Goal: Book appointment/travel/reservation

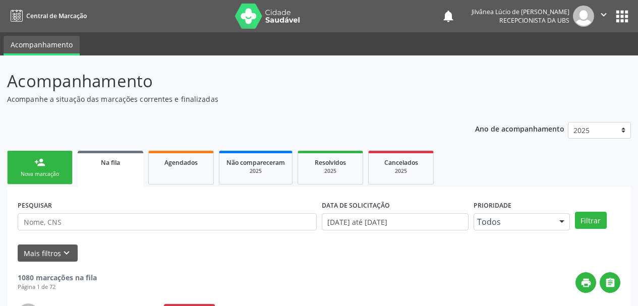
click at [60, 171] on div "Nova marcação" at bounding box center [40, 174] width 50 height 8
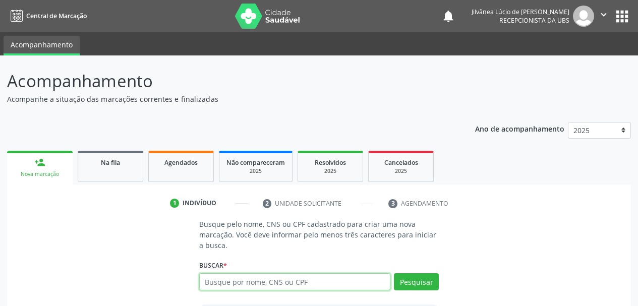
click at [276, 288] on input "text" at bounding box center [295, 281] width 192 height 17
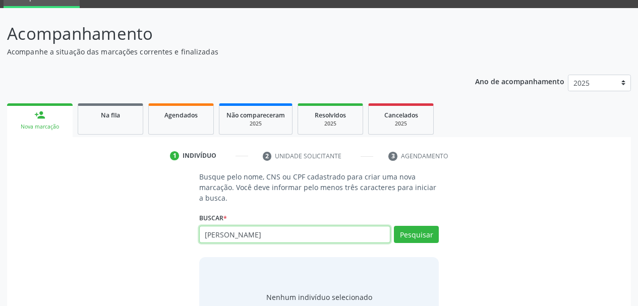
scroll to position [93, 0]
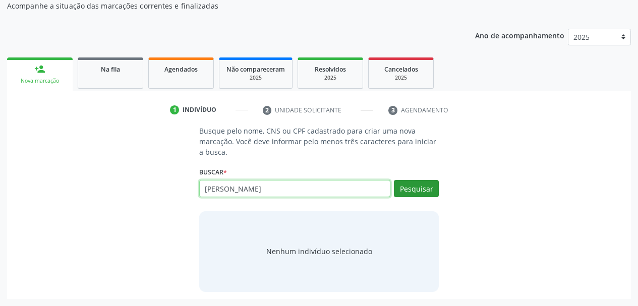
type input "[PERSON_NAME]"
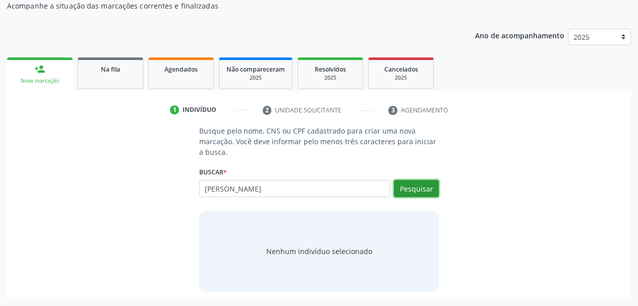
click at [410, 190] on button "Pesquisar" at bounding box center [416, 188] width 45 height 17
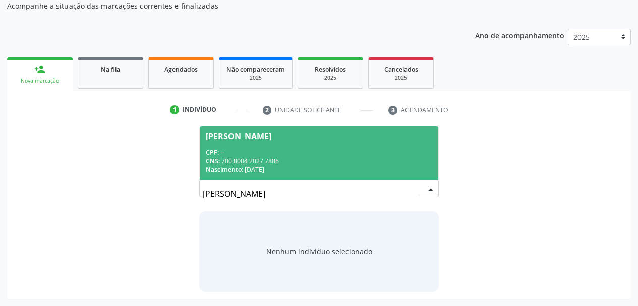
click at [292, 166] on div "Nascimento: [DATE]" at bounding box center [319, 169] width 227 height 9
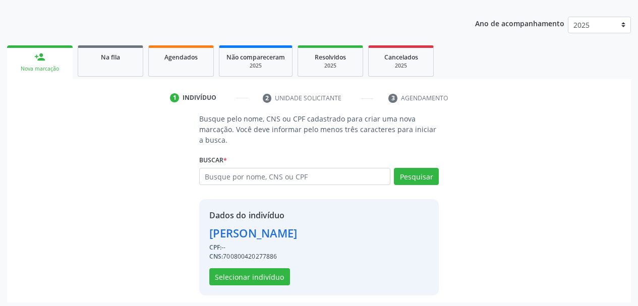
scroll to position [109, 0]
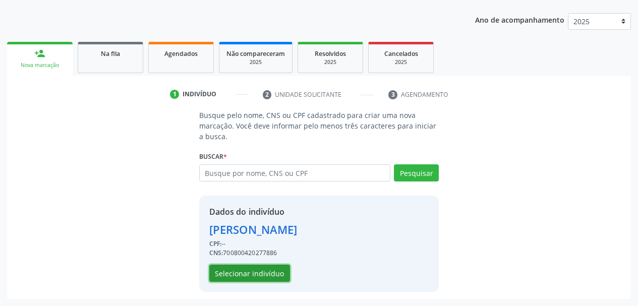
click at [274, 271] on button "Selecionar indivíduo" at bounding box center [249, 273] width 81 height 17
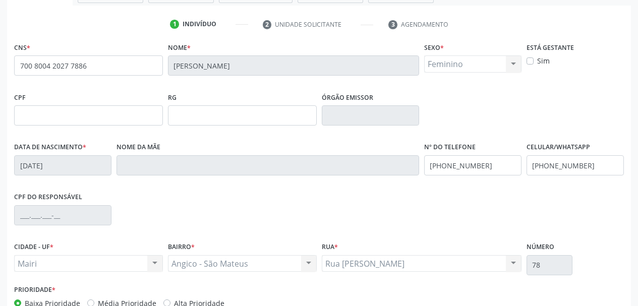
scroll to position [240, 0]
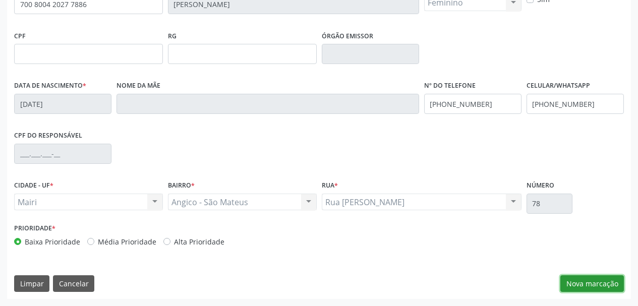
click at [579, 277] on button "Nova marcação" at bounding box center [592, 283] width 64 height 17
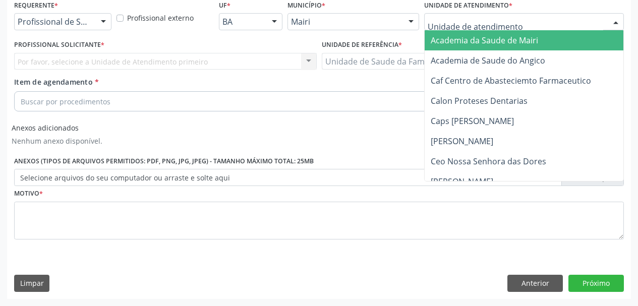
click at [433, 28] on div at bounding box center [524, 21] width 200 height 17
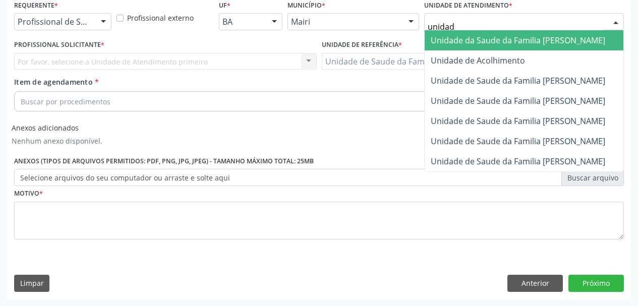
type input "unidade"
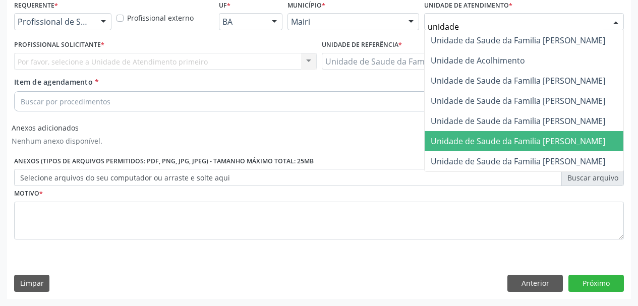
click at [490, 137] on span "Unidade de Saude da Familia [PERSON_NAME]" at bounding box center [518, 141] width 174 height 11
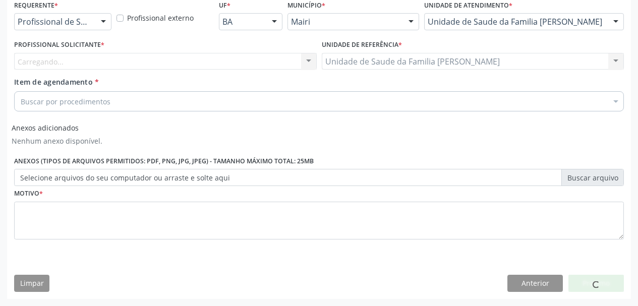
click at [53, 63] on div "Carregando... Nenhum resultado encontrado para: " " Não há nenhuma opção para s…" at bounding box center [165, 61] width 302 height 17
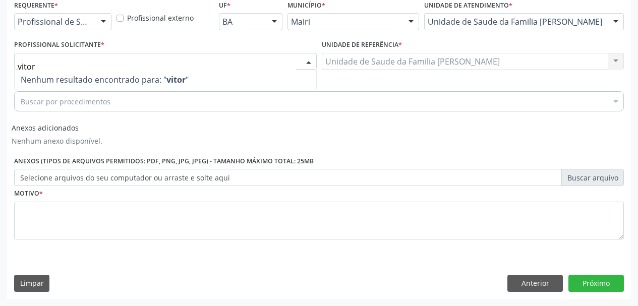
type input "victor"
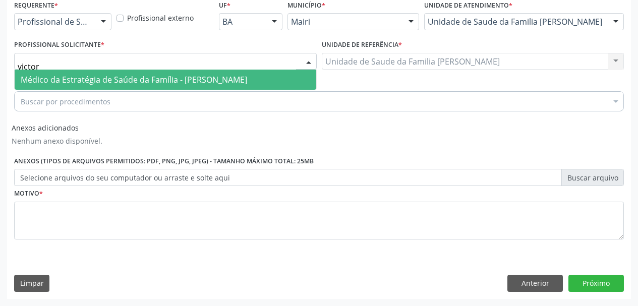
click at [96, 89] on span "Médico da Estratégia de Saúde da Família - [PERSON_NAME]" at bounding box center [165, 80] width 301 height 20
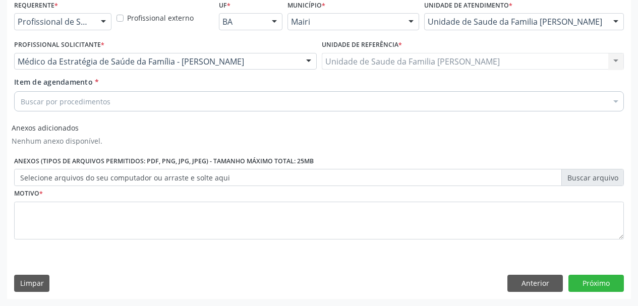
click at [109, 99] on div "Buscar por procedimentos" at bounding box center [319, 101] width 610 height 20
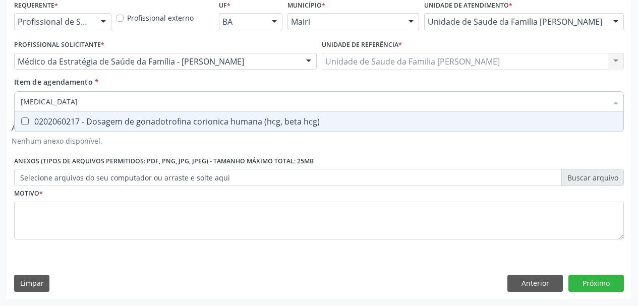
type input "beta hcg"
click at [115, 125] on div "0202060217 - Dosagem de gonadotrofina corionica humana (hcg, beta hcg)" at bounding box center [319, 121] width 596 height 8
checkbox hcg\) "true"
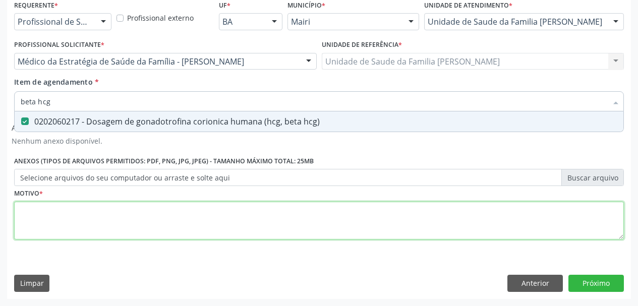
click at [143, 214] on div "Requerente * Profissional de Saúde Profissional de Saúde Paciente Nenhum result…" at bounding box center [319, 125] width 610 height 256
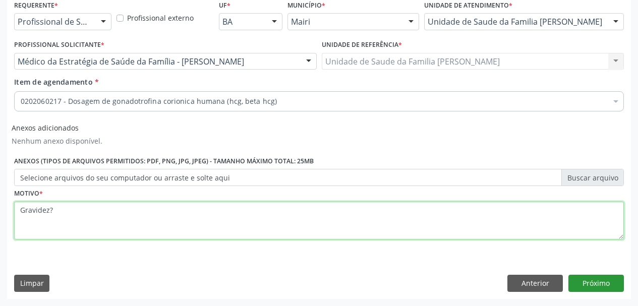
type textarea "Gravidez?"
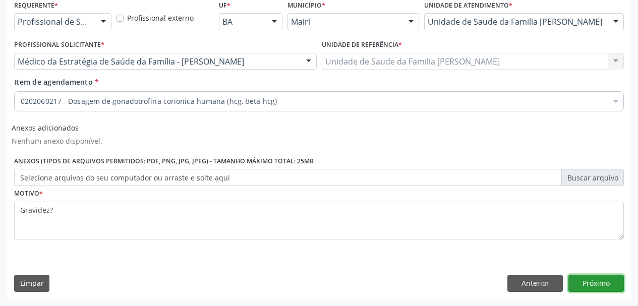
click at [611, 280] on button "Próximo" at bounding box center [595, 283] width 55 height 17
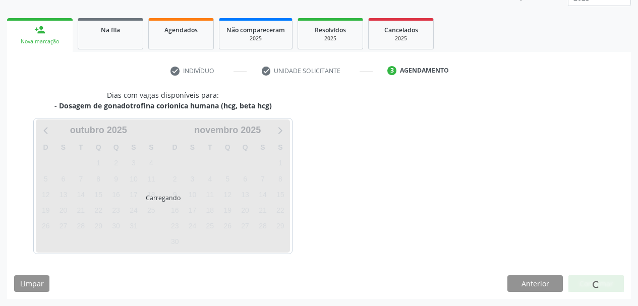
scroll to position [162, 0]
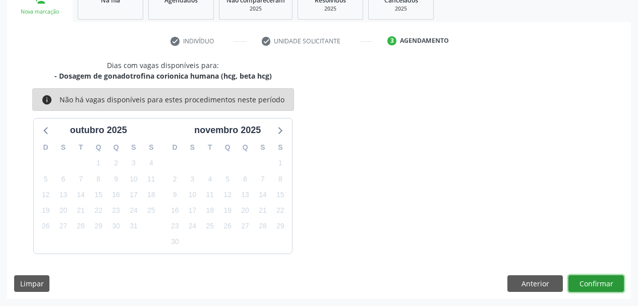
click at [591, 277] on button "Confirmar" at bounding box center [595, 283] width 55 height 17
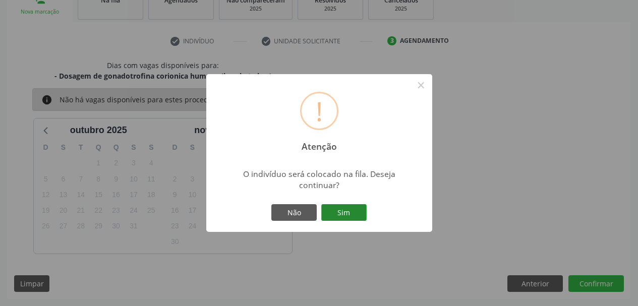
click at [346, 212] on button "Sim" at bounding box center [343, 212] width 45 height 17
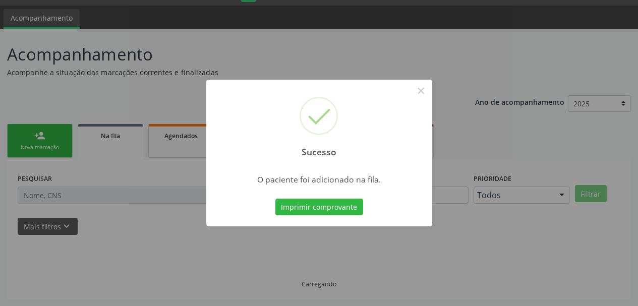
scroll to position [27, 0]
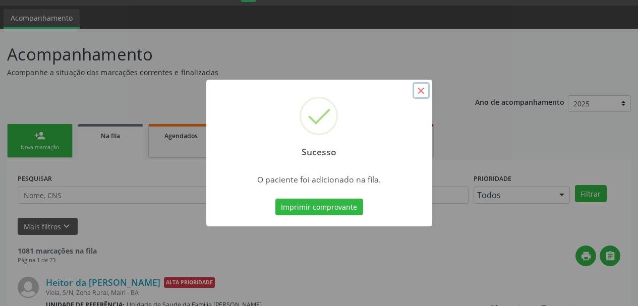
click at [419, 97] on button "×" at bounding box center [420, 90] width 17 height 17
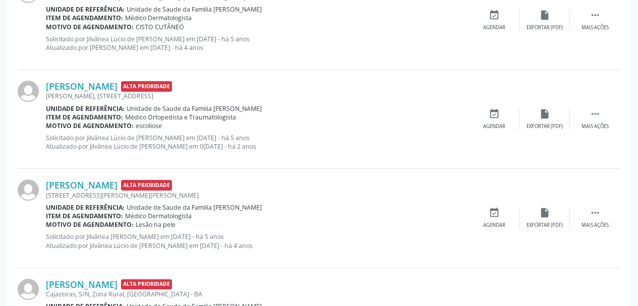
scroll to position [504, 0]
